Goal: Task Accomplishment & Management: Manage account settings

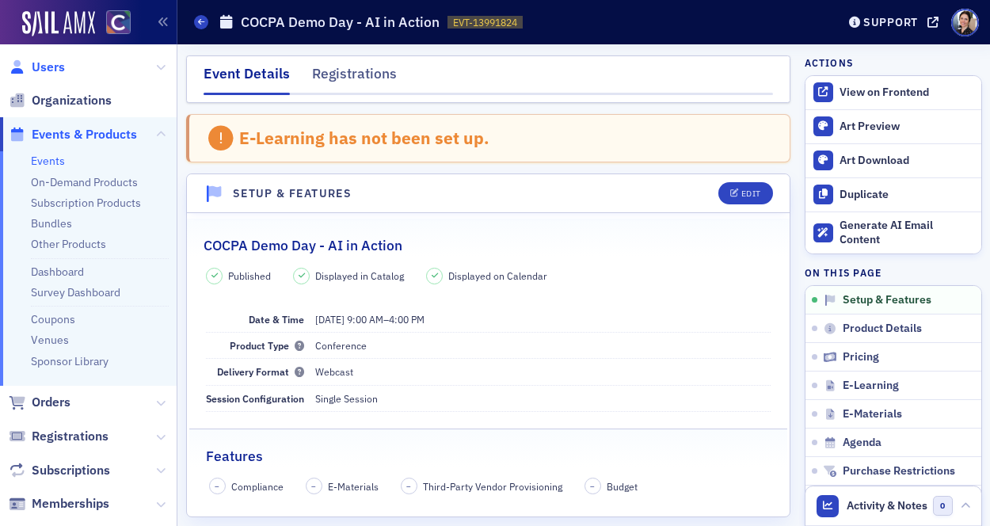
click at [50, 68] on span "Users" at bounding box center [48, 67] width 33 height 17
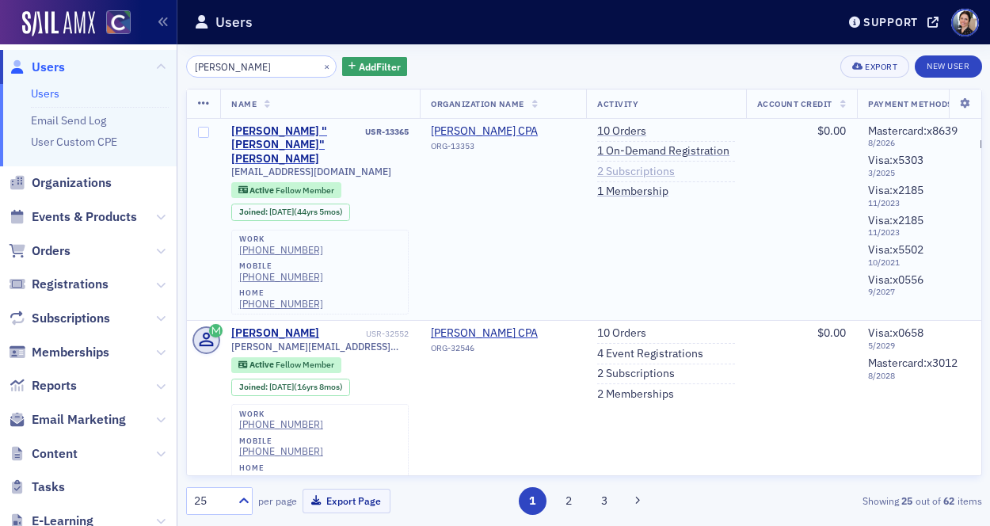
type input "[PERSON_NAME]"
click at [655, 168] on link "2 Subscriptions" at bounding box center [636, 172] width 78 height 14
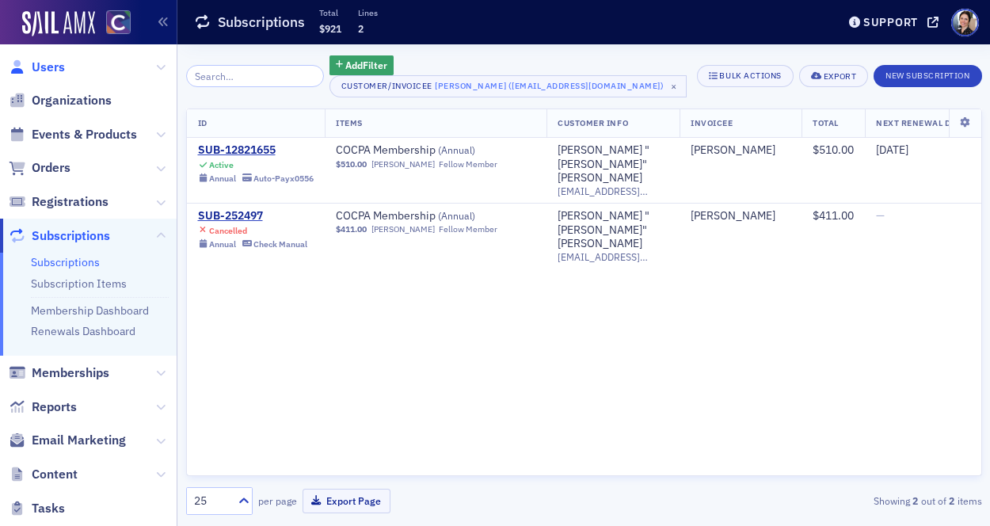
click at [48, 65] on span "Users" at bounding box center [48, 67] width 33 height 17
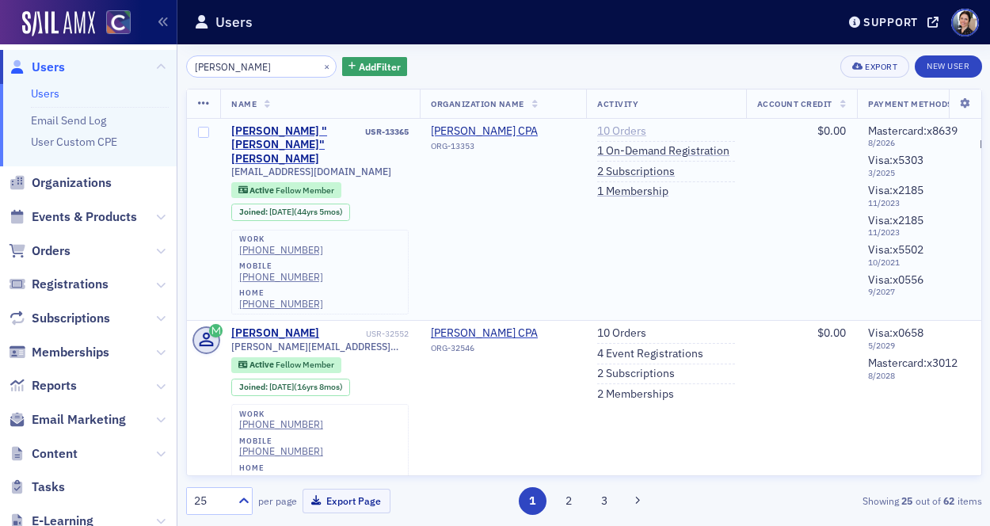
click at [647, 131] on link "10 Orders" at bounding box center [621, 131] width 49 height 14
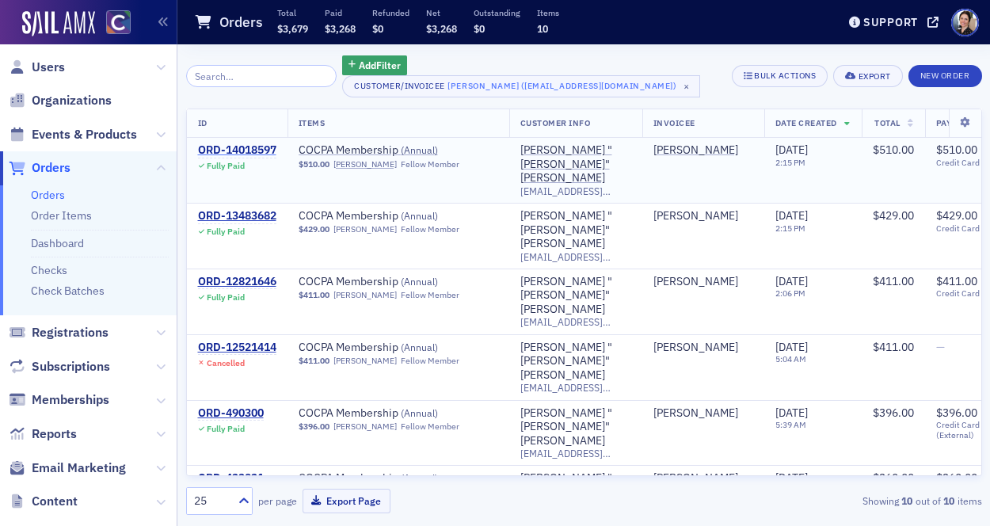
click at [230, 148] on div "ORD-14018597" at bounding box center [237, 150] width 78 height 14
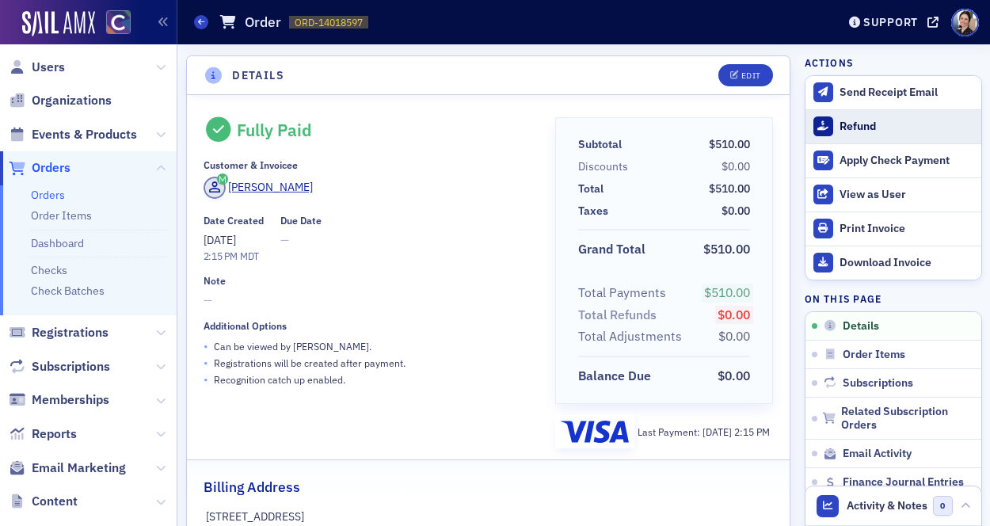
click at [869, 125] on div "Refund" at bounding box center [906, 127] width 133 height 14
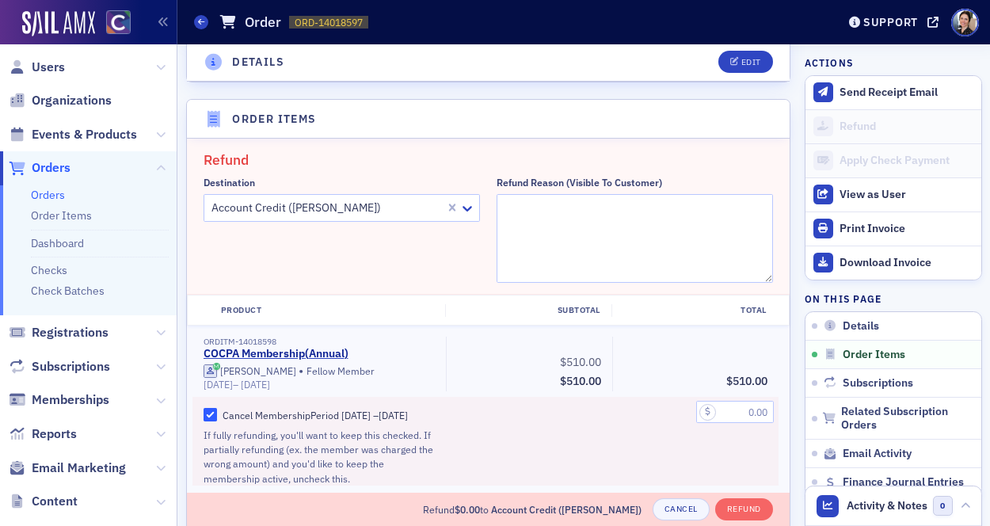
scroll to position [551, 0]
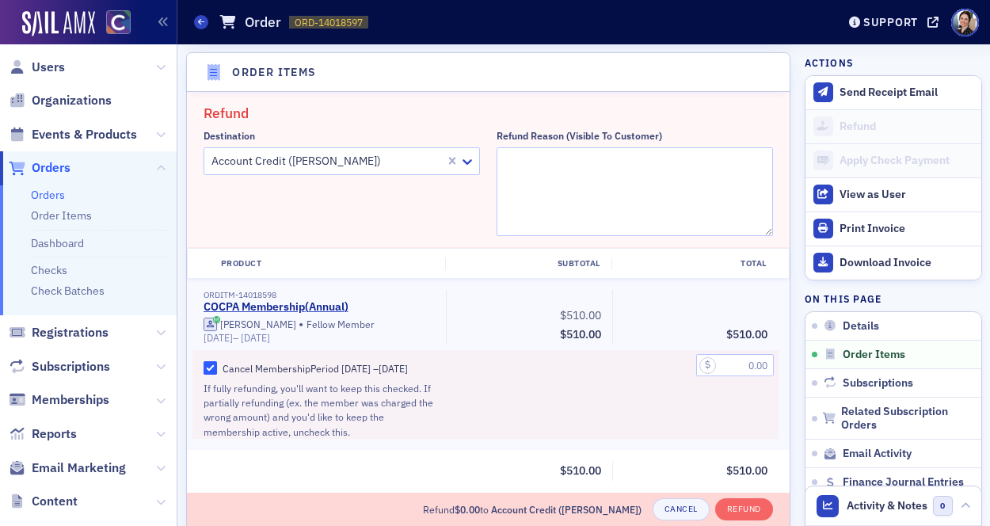
click at [350, 158] on div at bounding box center [327, 161] width 234 height 20
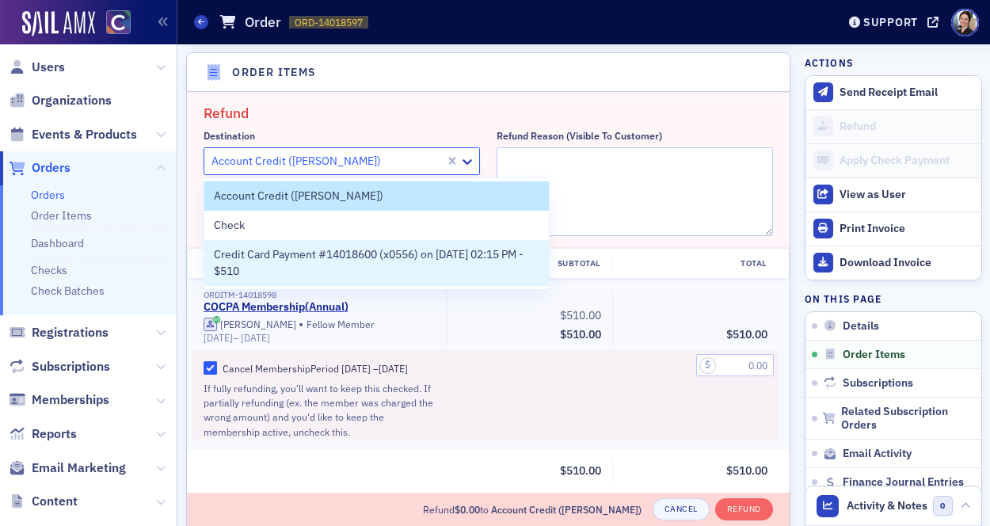
click at [269, 254] on span "Credit Card Payment #14018600 (x0556) on 9/5/2025 02:15 PM - $510" at bounding box center [377, 262] width 326 height 33
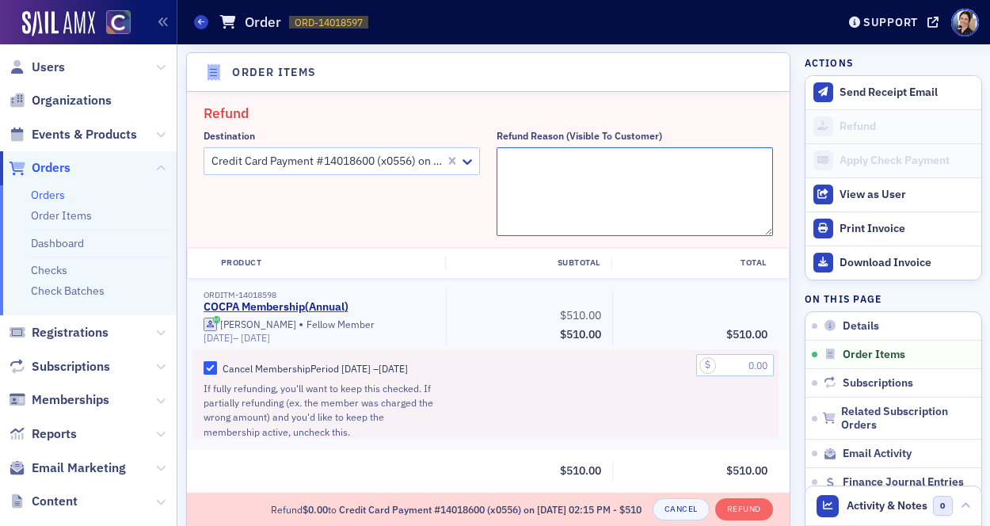
paste textarea "I just don't see any need. I get all my CPE online."
click at [503, 163] on textarea "I just don't see any need. I get all my CPE online." at bounding box center [635, 191] width 277 height 89
click at [753, 162] on textarea ""I just don't see any need. I get all my CPE online." at bounding box center [635, 191] width 277 height 89
type textarea ""I just don't see any need. I get all my CPE online." - pmg"
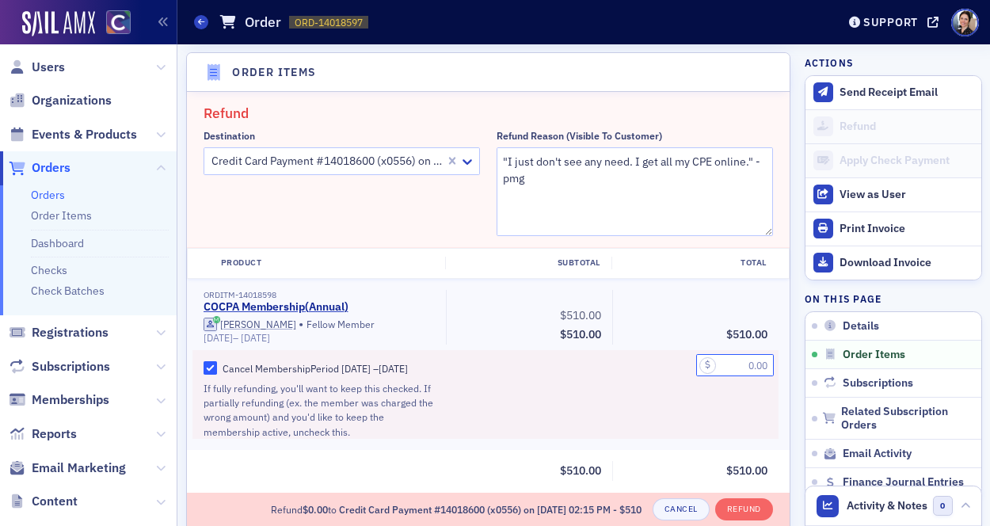
click at [740, 368] on input "text" at bounding box center [735, 365] width 78 height 22
type input "510.00"
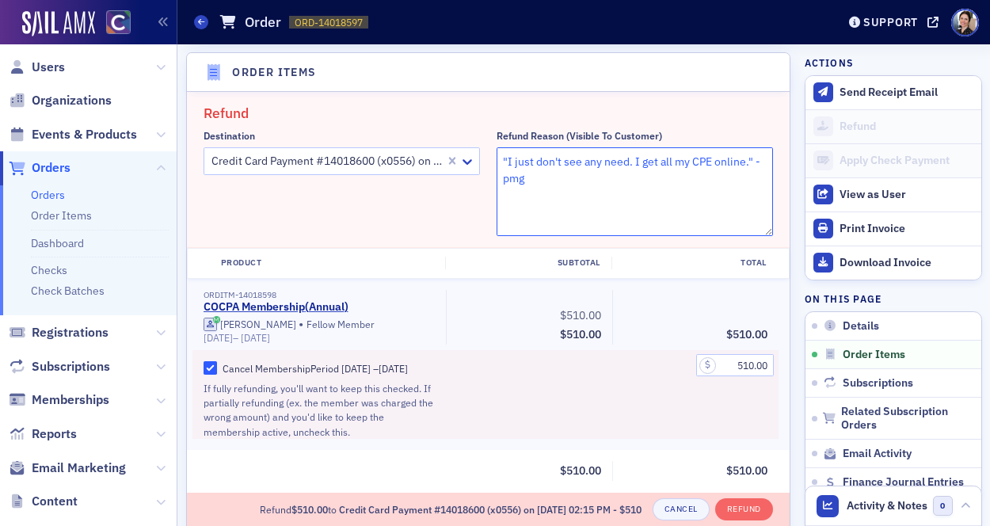
drag, startPoint x: 500, startPoint y: 162, endPoint x: 528, endPoint y: 169, distance: 28.6
click at [551, 179] on textarea ""I just don't see any need. I get all my CPE online." - pmg" at bounding box center [635, 191] width 277 height 89
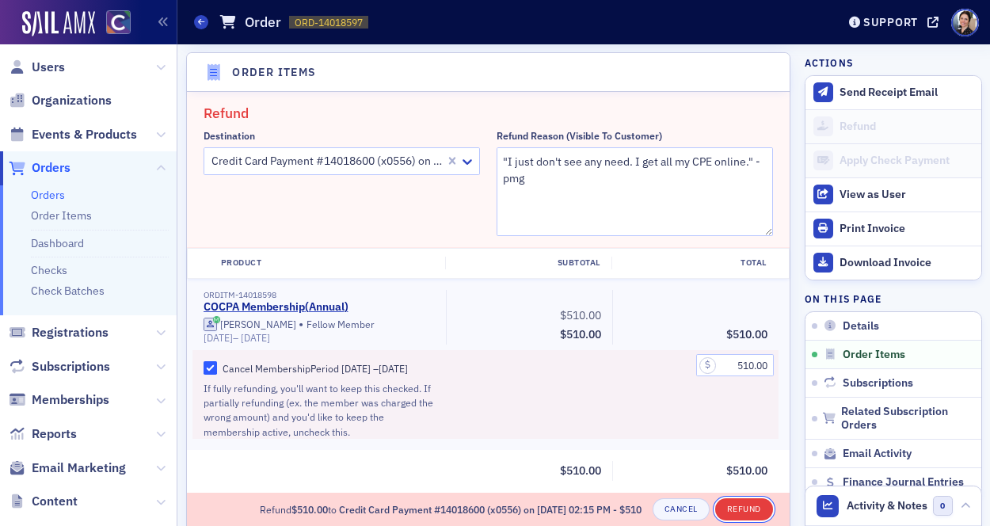
click at [748, 511] on button "Refund" at bounding box center [744, 509] width 58 height 22
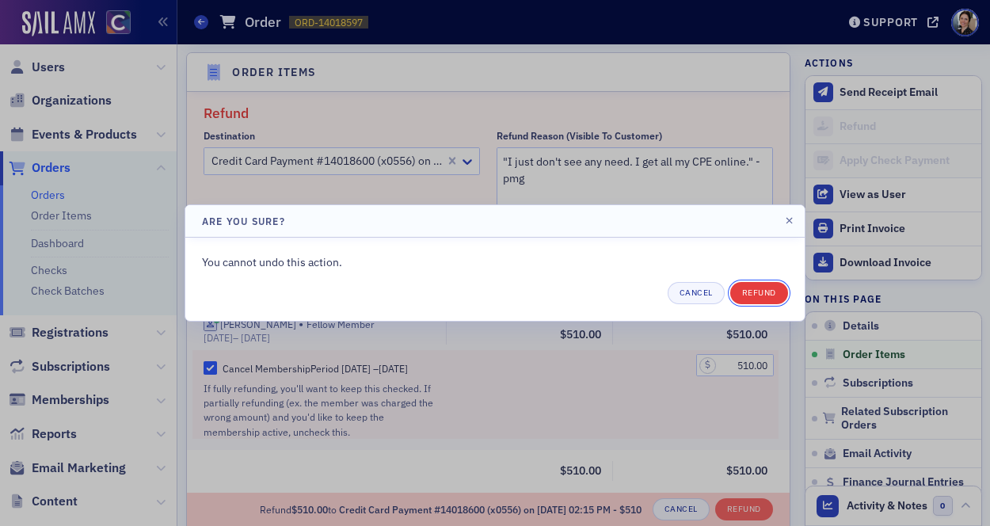
click at [770, 292] on button "Refund" at bounding box center [759, 293] width 58 height 22
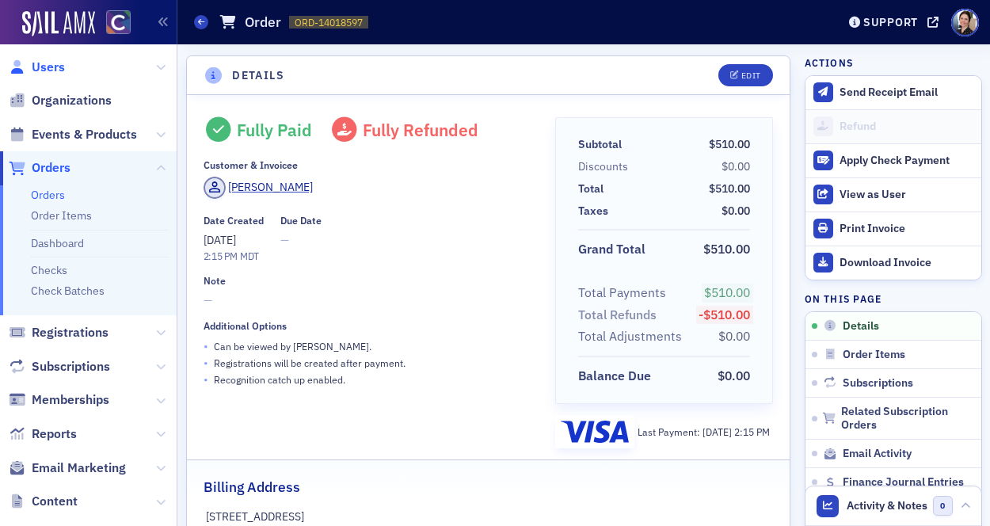
click at [47, 67] on span "Users" at bounding box center [48, 67] width 33 height 17
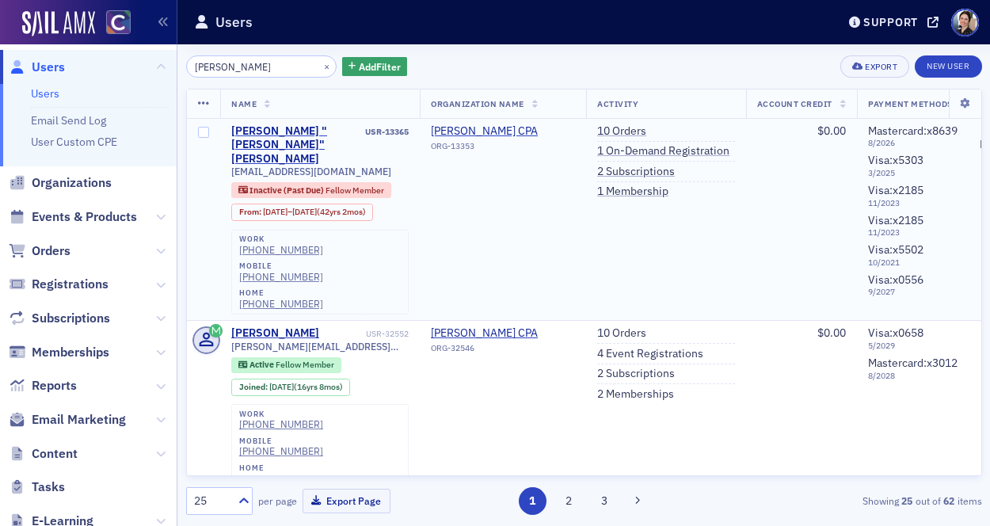
drag, startPoint x: 666, startPoint y: 174, endPoint x: 596, endPoint y: 170, distance: 69.8
click at [665, 174] on link "2 Subscriptions" at bounding box center [636, 172] width 78 height 14
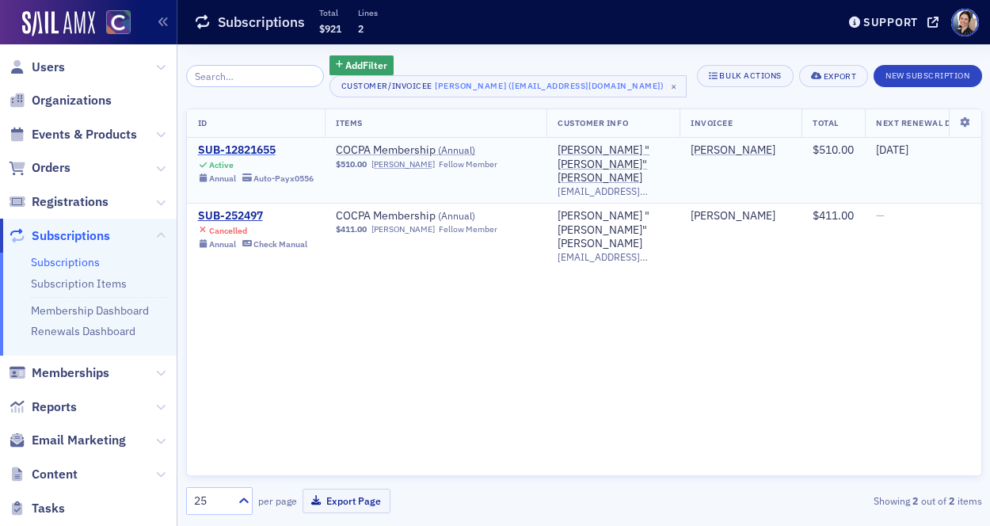
click at [250, 147] on div "SUB-12821655" at bounding box center [256, 150] width 116 height 14
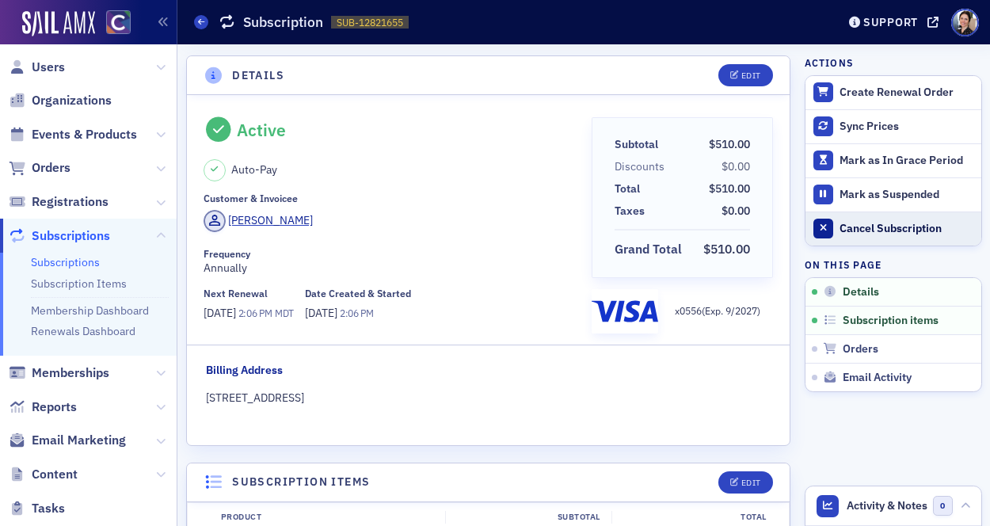
click at [880, 227] on div "Cancel Subscription" at bounding box center [906, 229] width 133 height 14
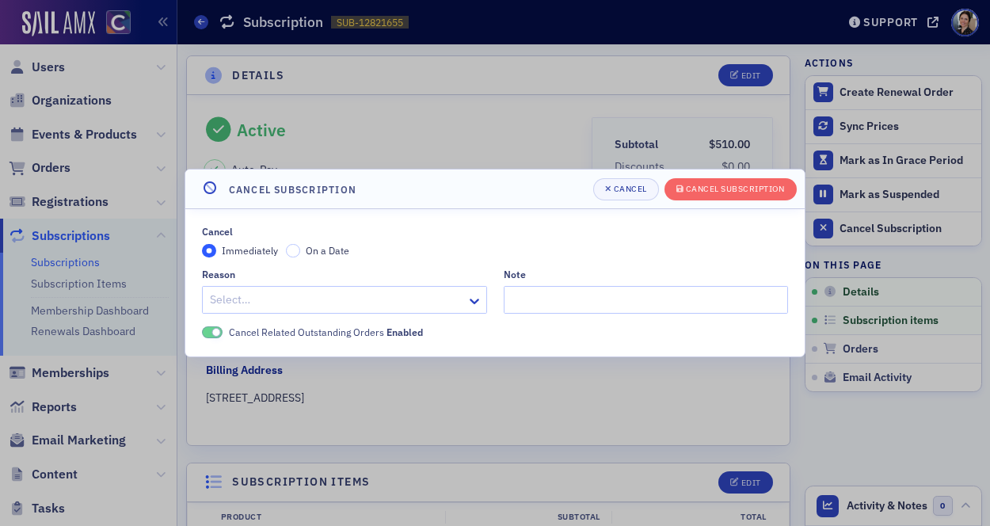
click at [248, 297] on div at bounding box center [336, 300] width 257 height 20
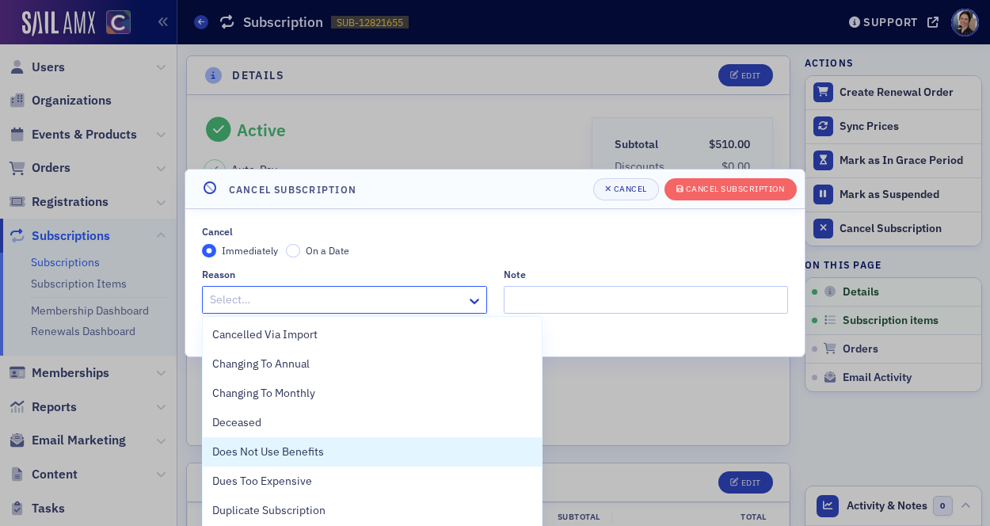
click at [298, 452] on span "Does Not Use Benefits" at bounding box center [268, 452] width 112 height 17
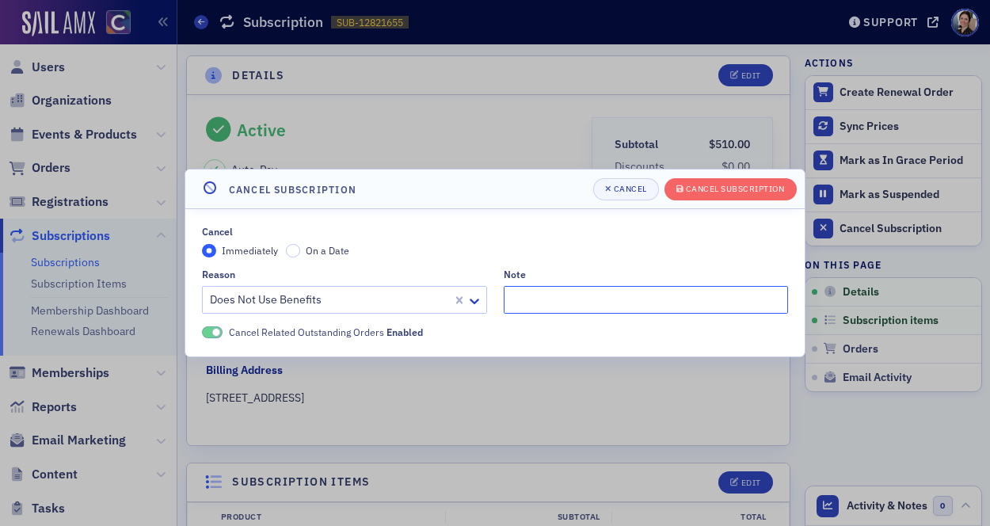
click at [523, 300] on input "Note" at bounding box center [646, 300] width 285 height 28
paste input ""I just don't see any need. I get all my CPE online." - pmg"
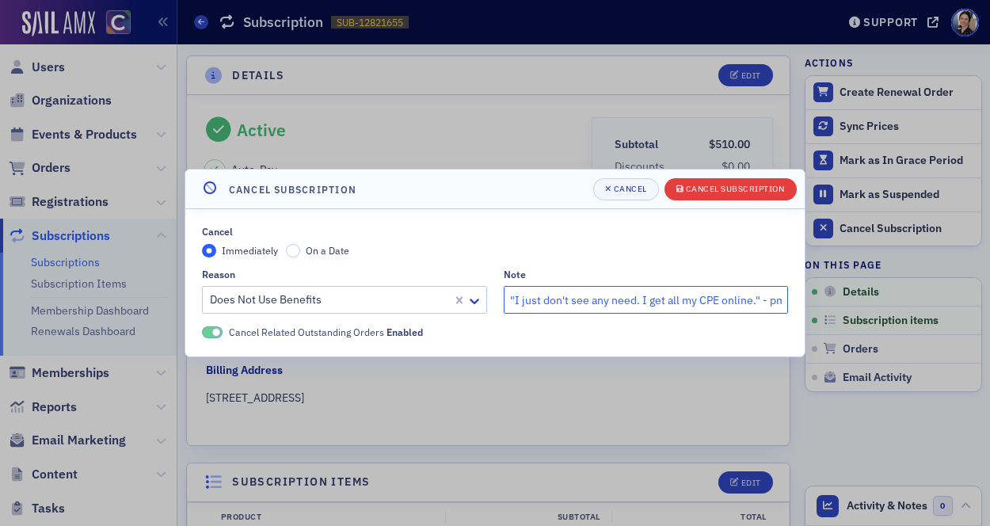
scroll to position [0, 8]
type input ""I just don't see any need. I get all my CPE online." - pmg"
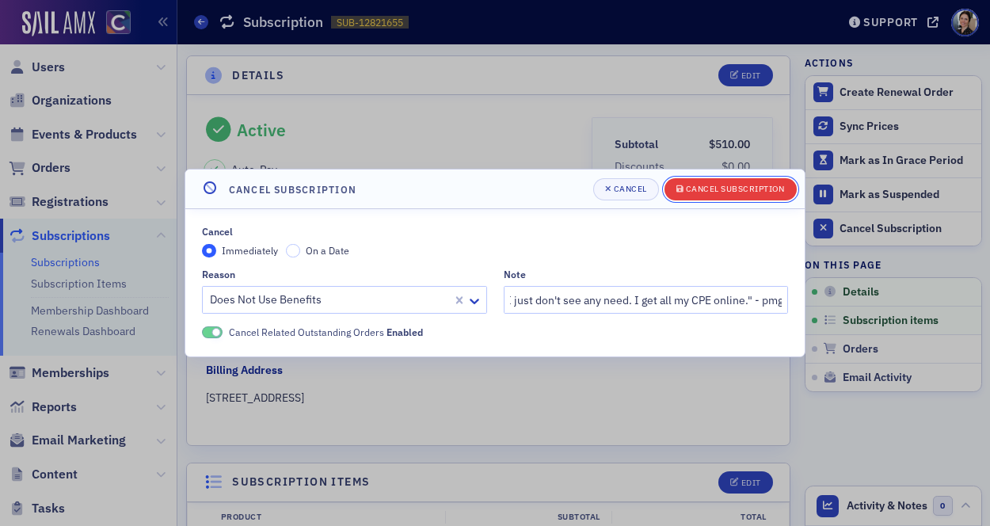
scroll to position [0, 0]
click at [734, 185] on div "Cancel Subscription" at bounding box center [735, 189] width 99 height 9
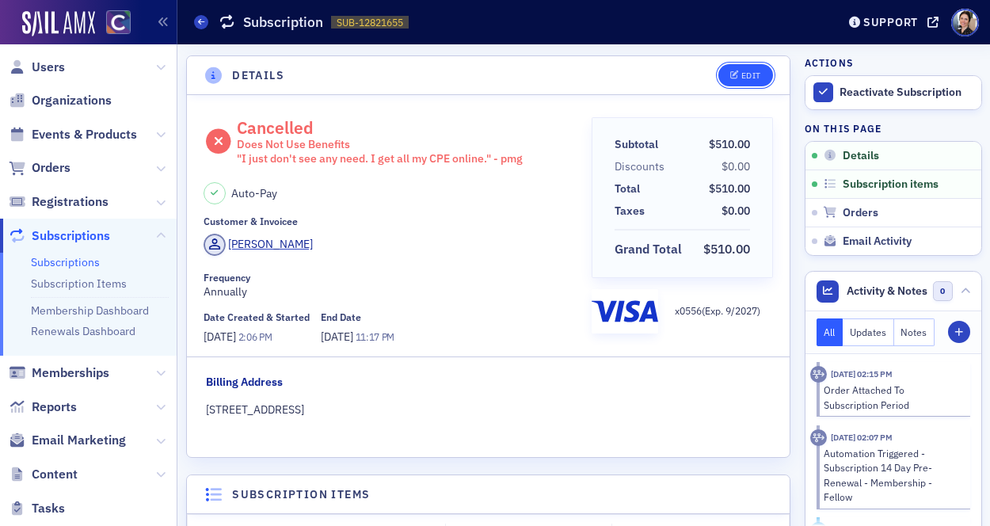
click at [753, 77] on div "Edit" at bounding box center [752, 75] width 20 height 9
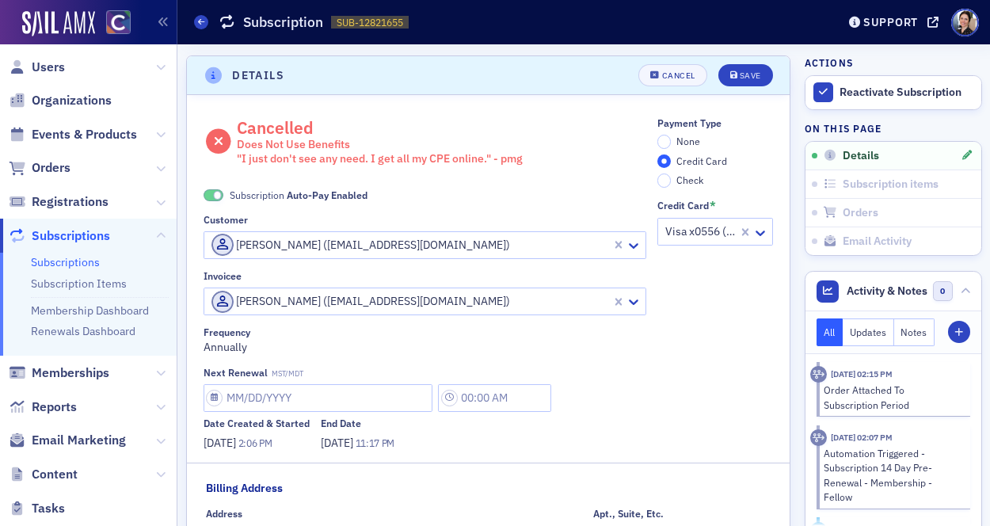
scroll to position [3, 0]
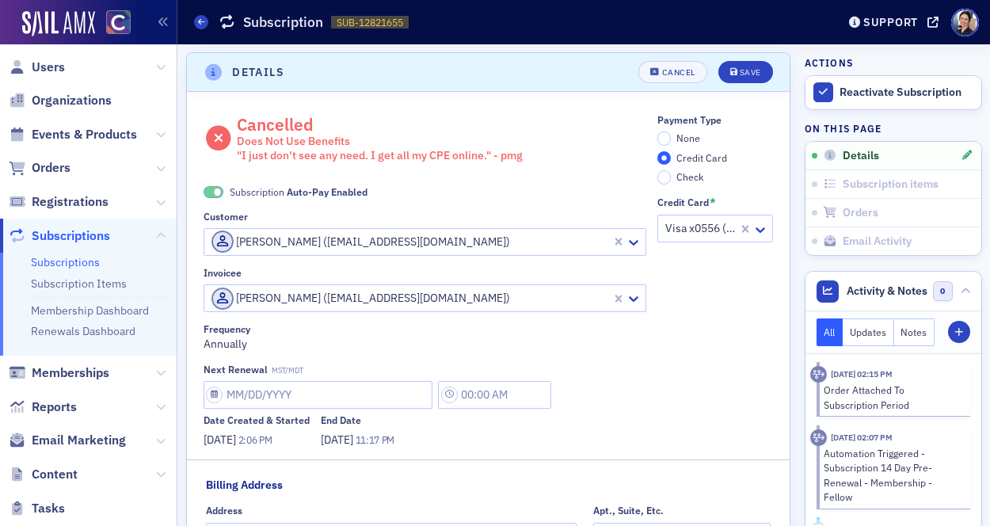
drag, startPoint x: 212, startPoint y: 194, endPoint x: 229, endPoint y: 189, distance: 18.3
click at [212, 194] on span at bounding box center [214, 192] width 21 height 12
click at [685, 134] on span "None" at bounding box center [689, 138] width 24 height 13
click at [672, 134] on input "None" at bounding box center [665, 139] width 14 height 14
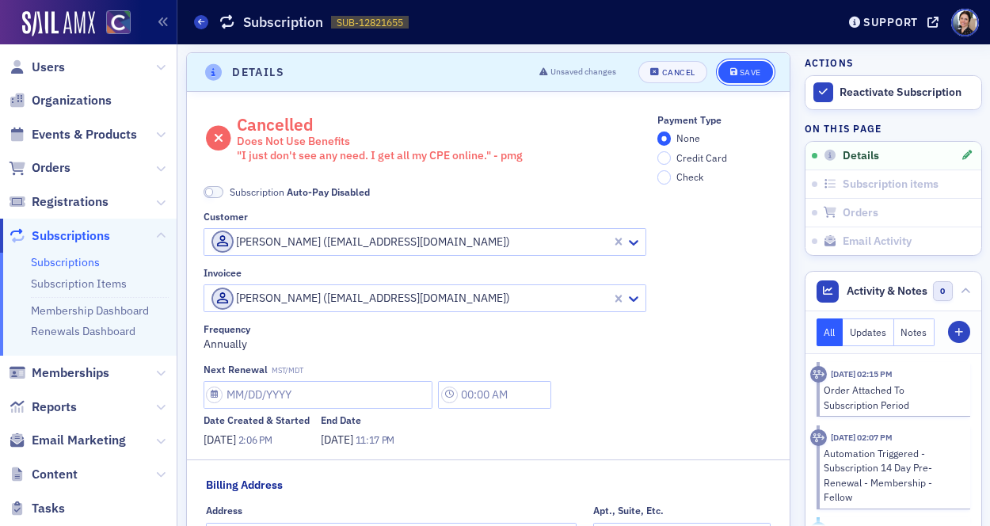
click at [754, 69] on div "Save" at bounding box center [750, 72] width 21 height 9
